Goal: Information Seeking & Learning: Learn about a topic

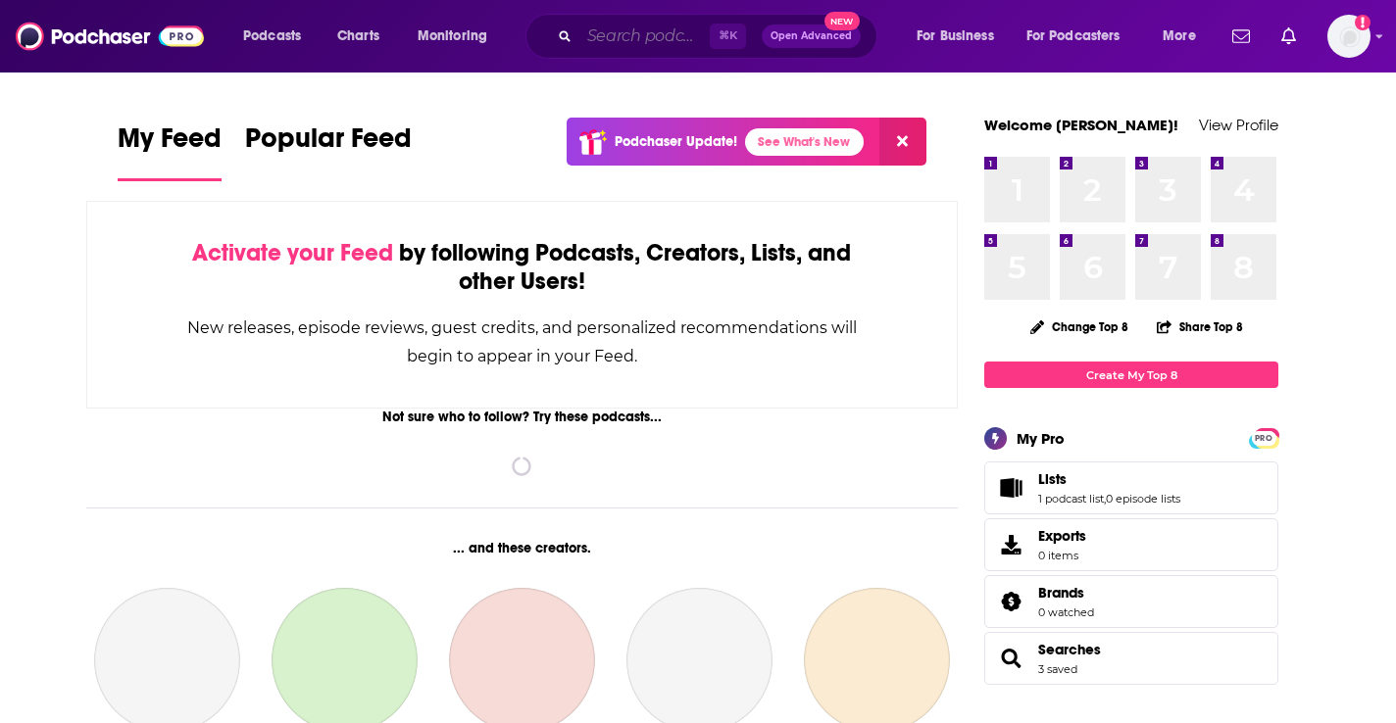
click at [613, 30] on input "Search podcasts, credits, & more..." at bounding box center [644, 36] width 130 height 31
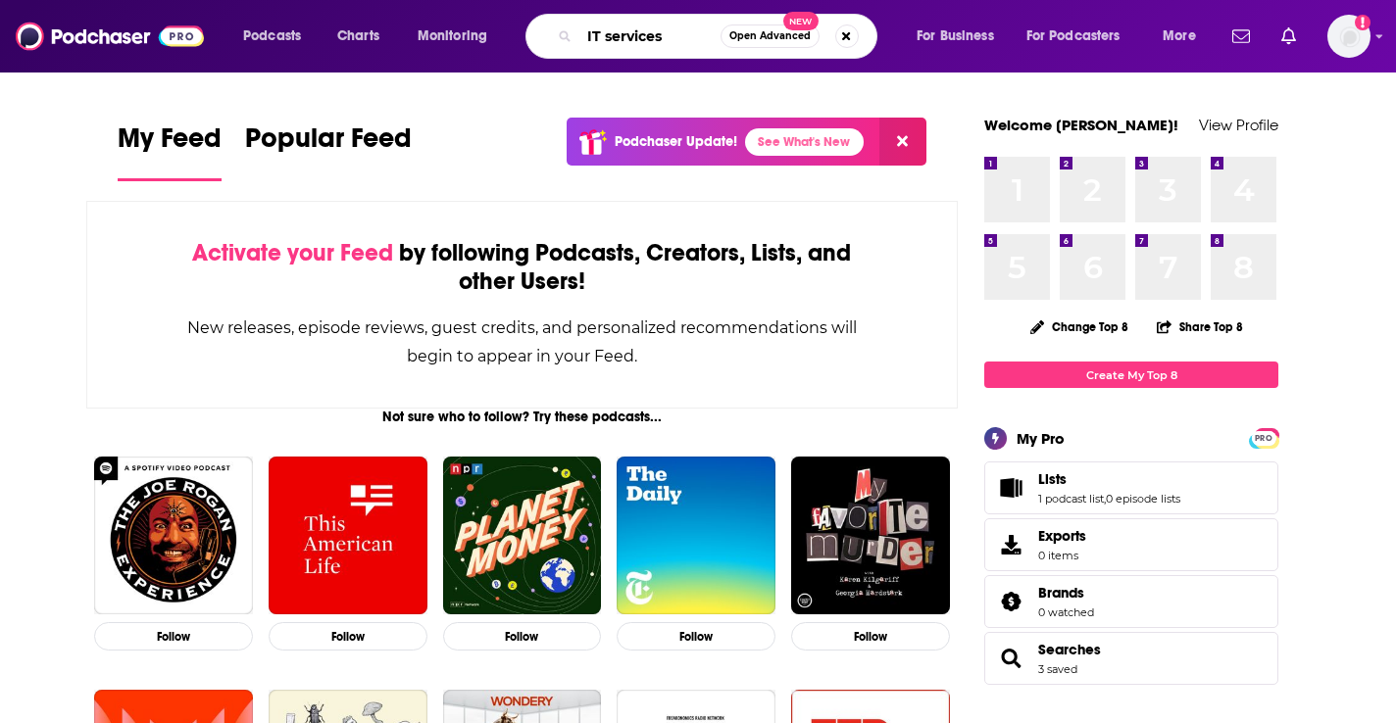
type input "IT services"
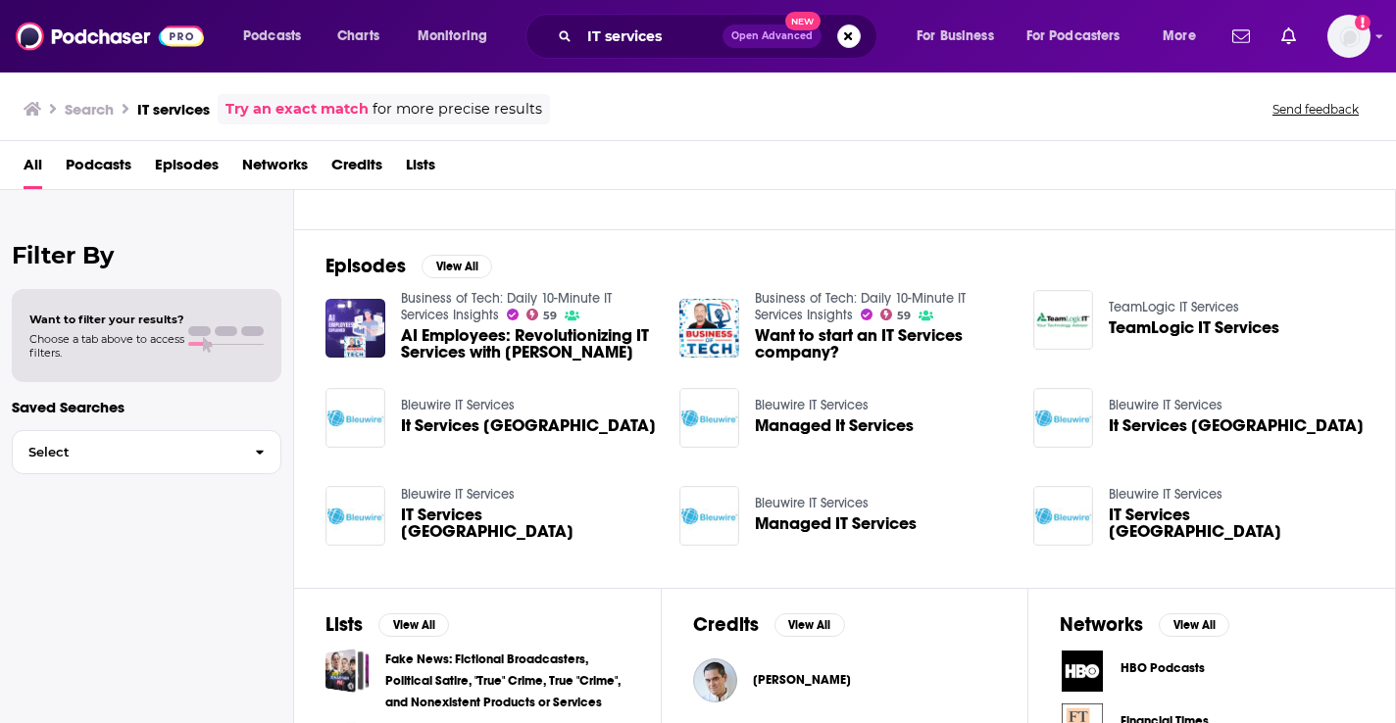
scroll to position [237, 0]
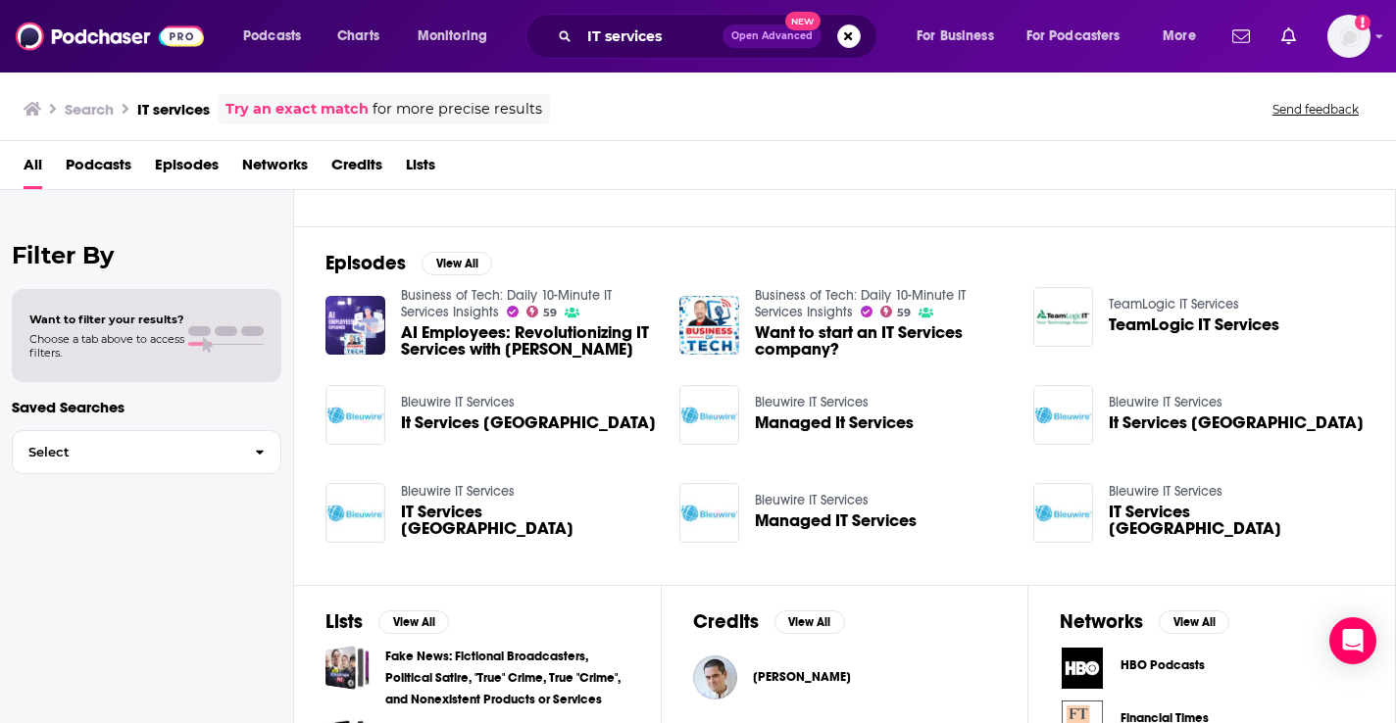
click at [441, 345] on span "AI Employees: Revolutionizing IT Services with [PERSON_NAME]" at bounding box center [528, 340] width 255 height 33
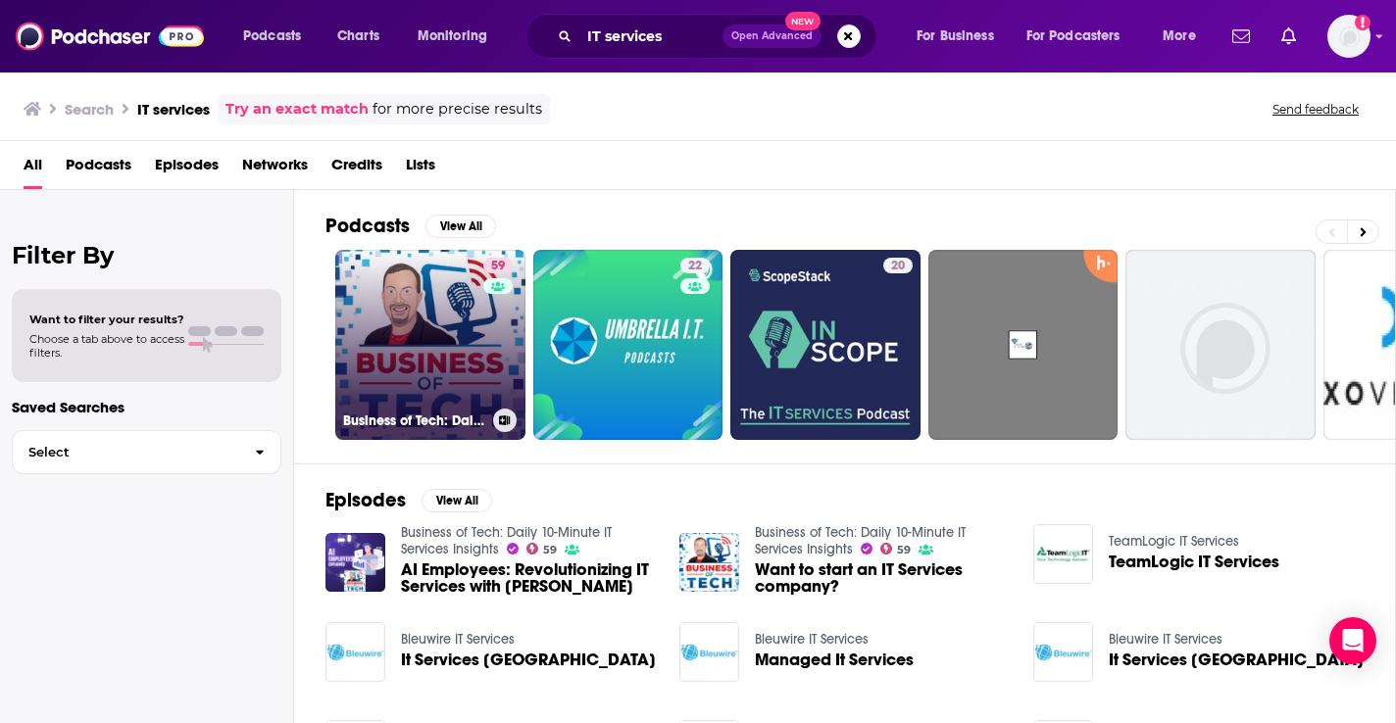
click at [417, 332] on link "59 Business of Tech: Daily 10-Minute IT Services Insights" at bounding box center [430, 345] width 190 height 190
